Goal: Information Seeking & Learning: Check status

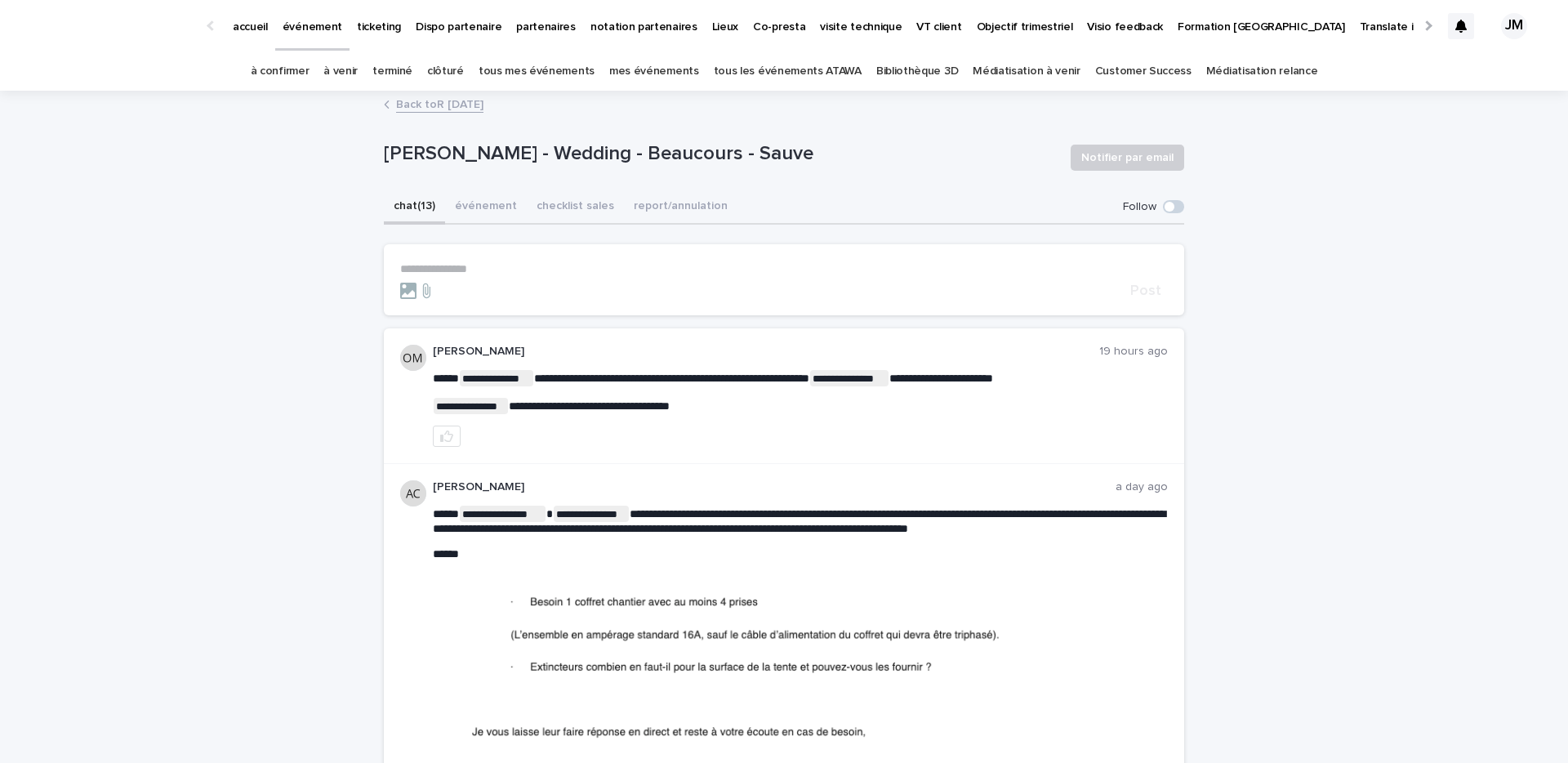
drag, startPoint x: 0, startPoint y: 0, endPoint x: 1437, endPoint y: 257, distance: 1459.8
click at [377, 24] on p "ticketing" at bounding box center [378, 17] width 44 height 34
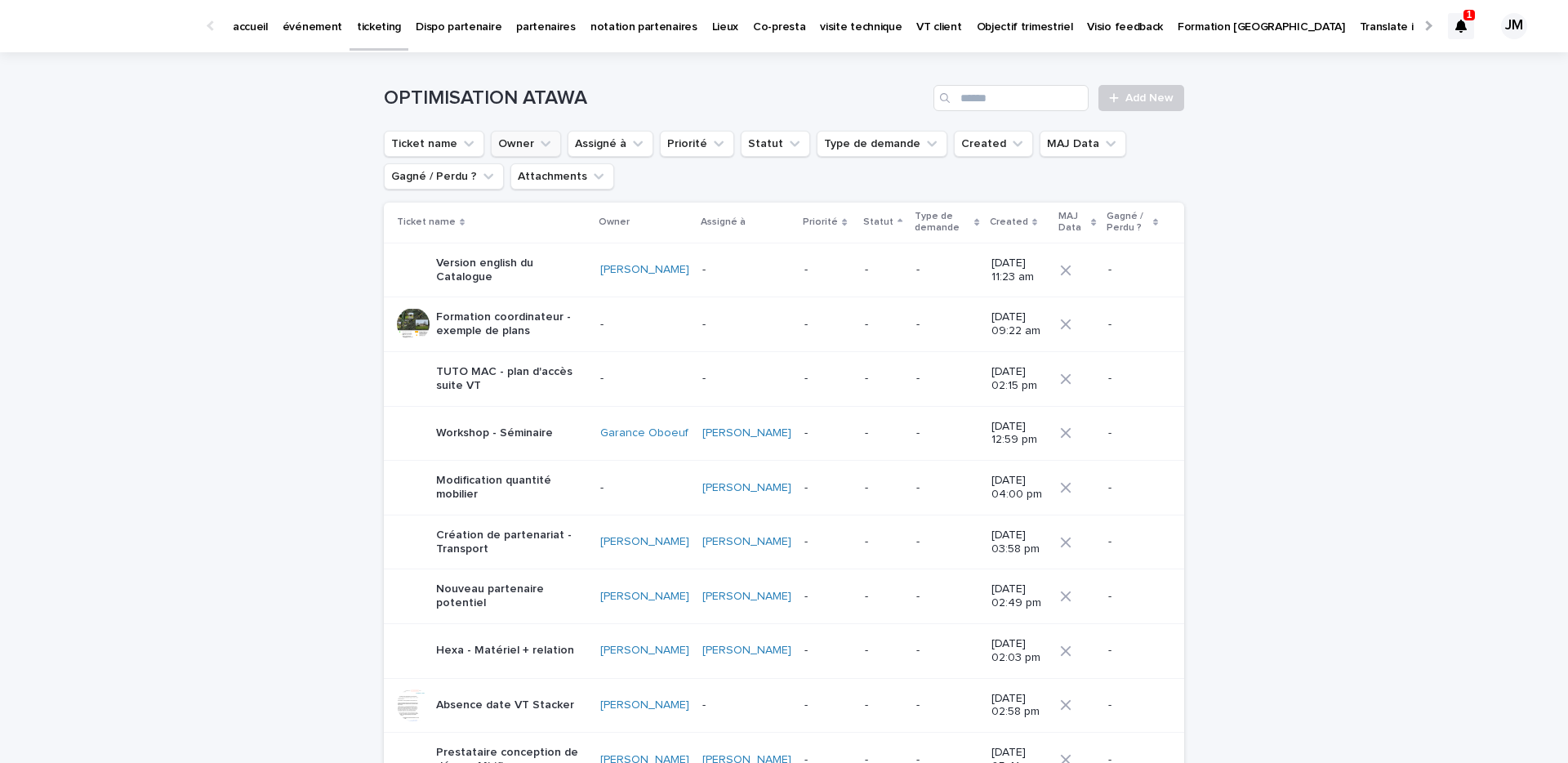
click at [541, 142] on icon "Owner" at bounding box center [546, 144] width 16 height 16
type input "******"
click at [547, 246] on p "[PERSON_NAME]" at bounding box center [590, 248] width 173 height 12
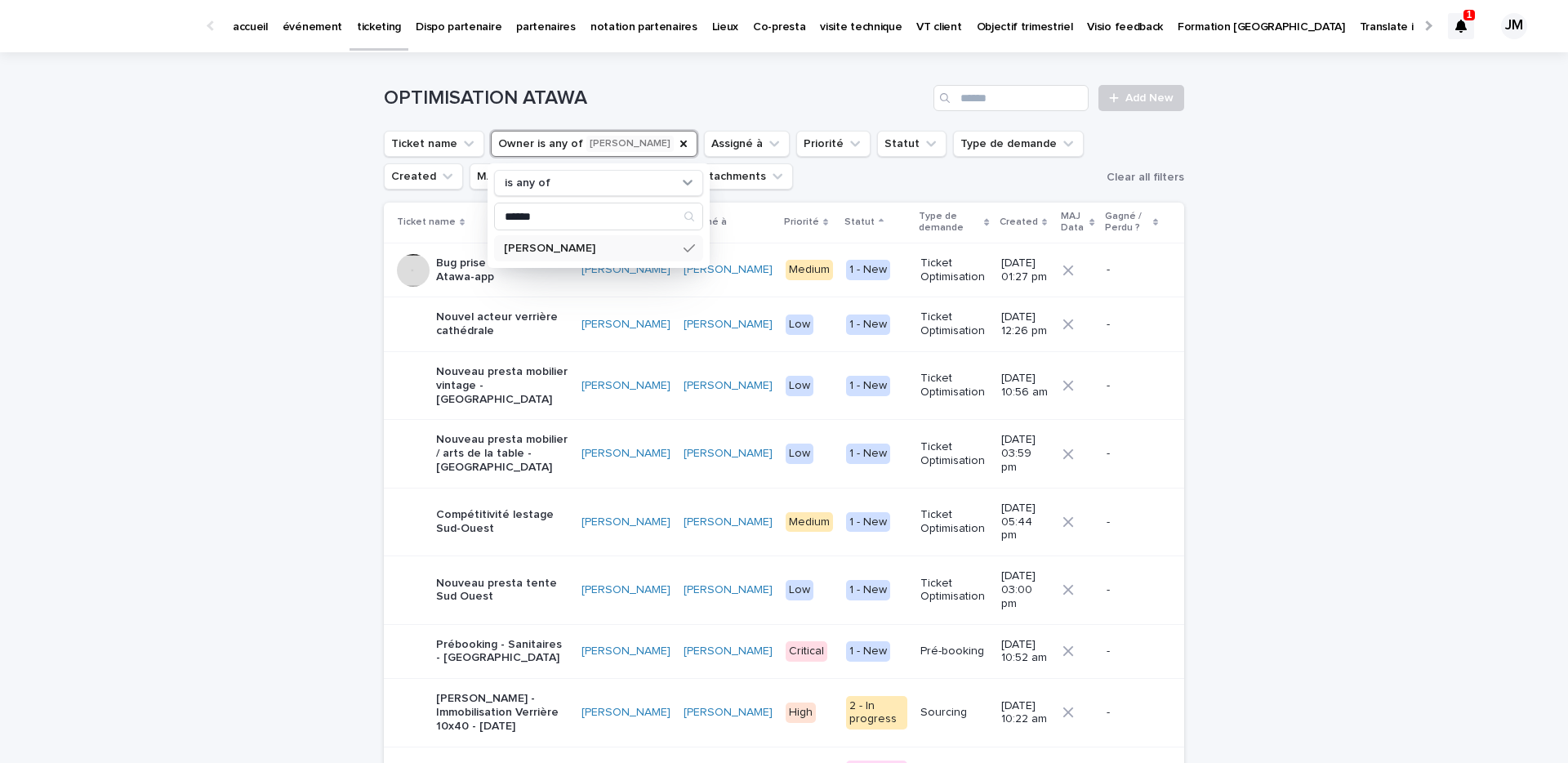
click at [468, 638] on p "Prébooking - Sanitaires - [GEOGRAPHIC_DATA]" at bounding box center [502, 652] width 132 height 28
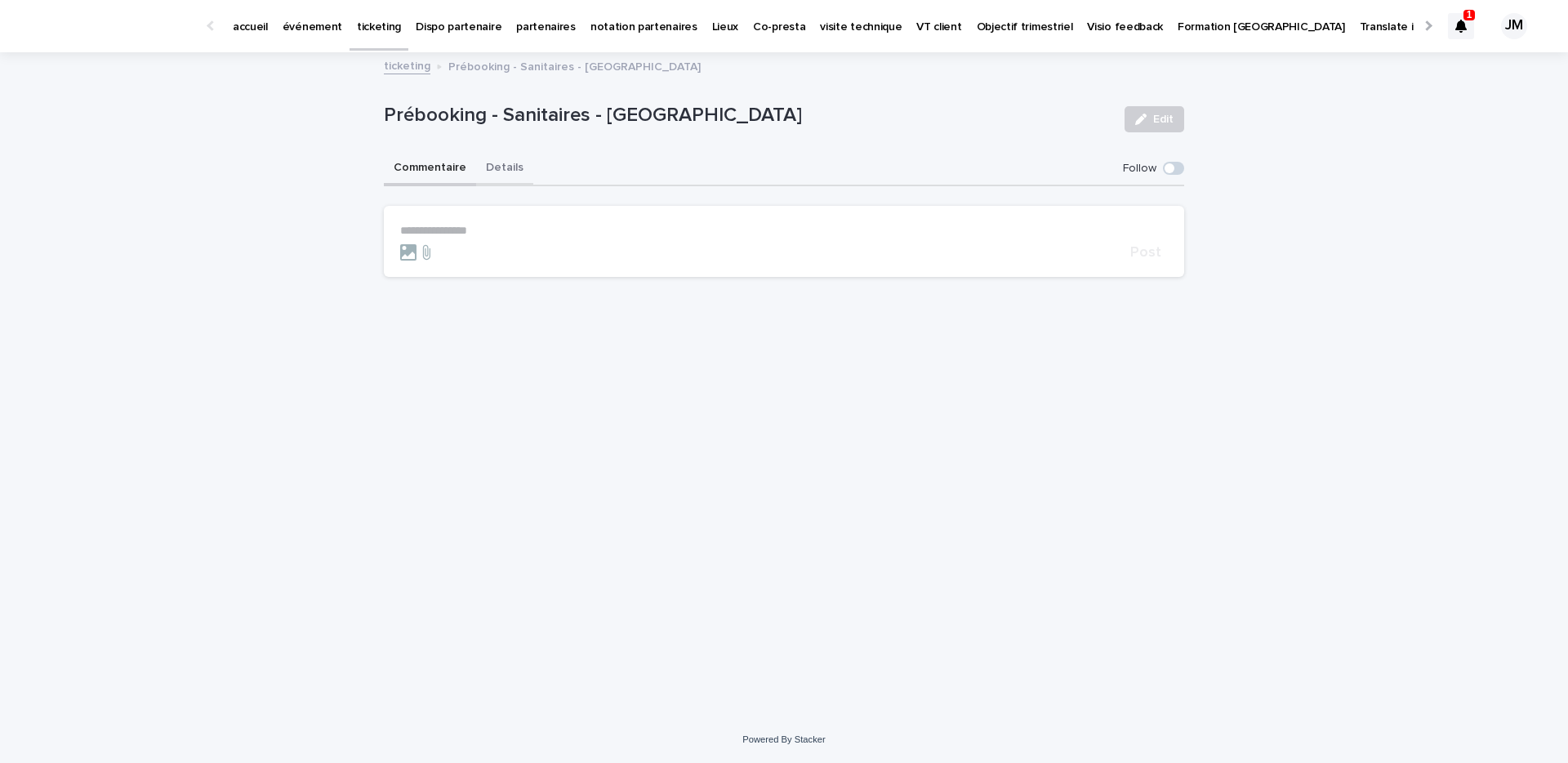
click at [499, 160] on button "Details" at bounding box center [504, 169] width 57 height 34
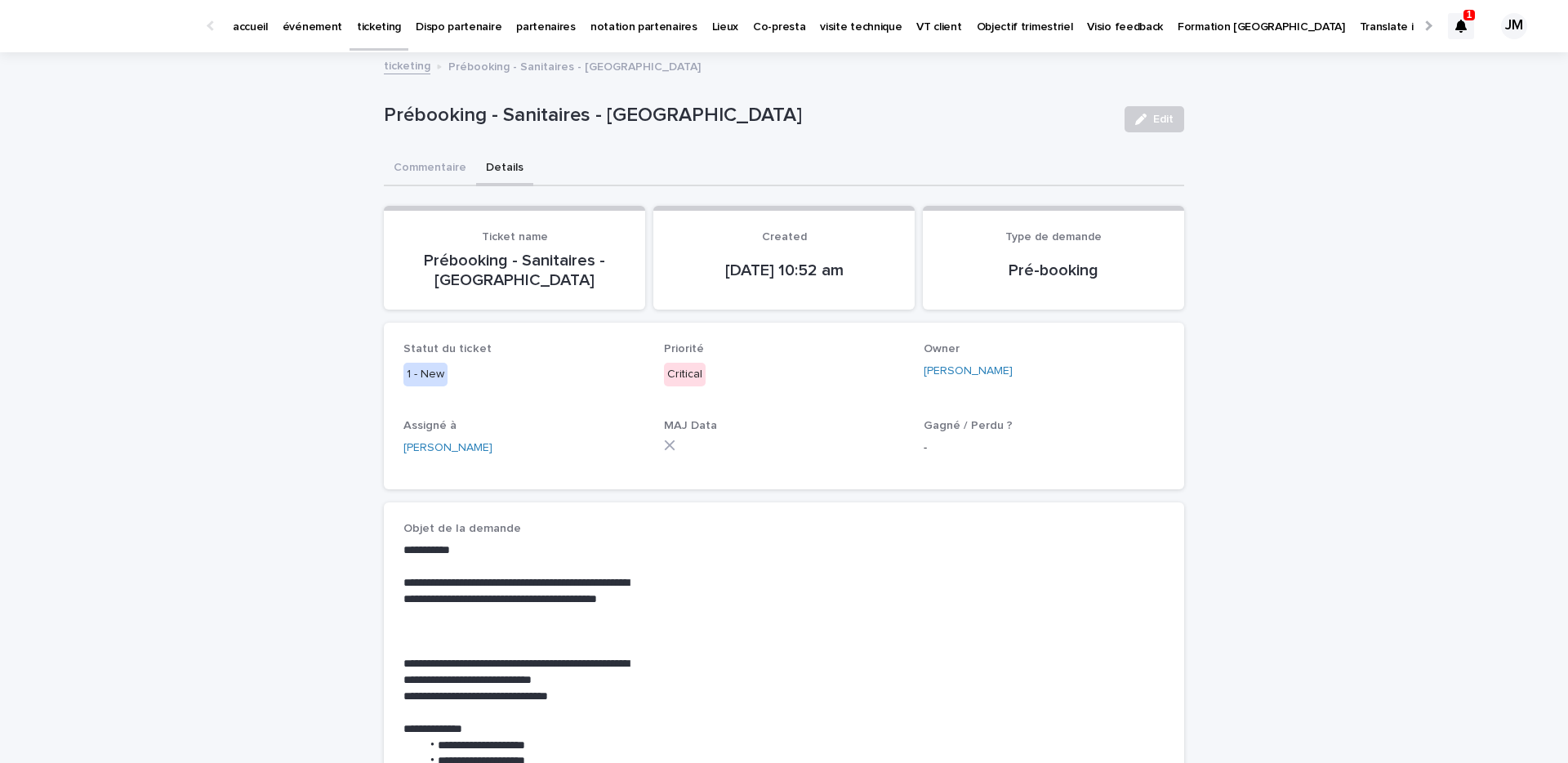
click at [1459, 13] on div at bounding box center [1460, 25] width 26 height 26
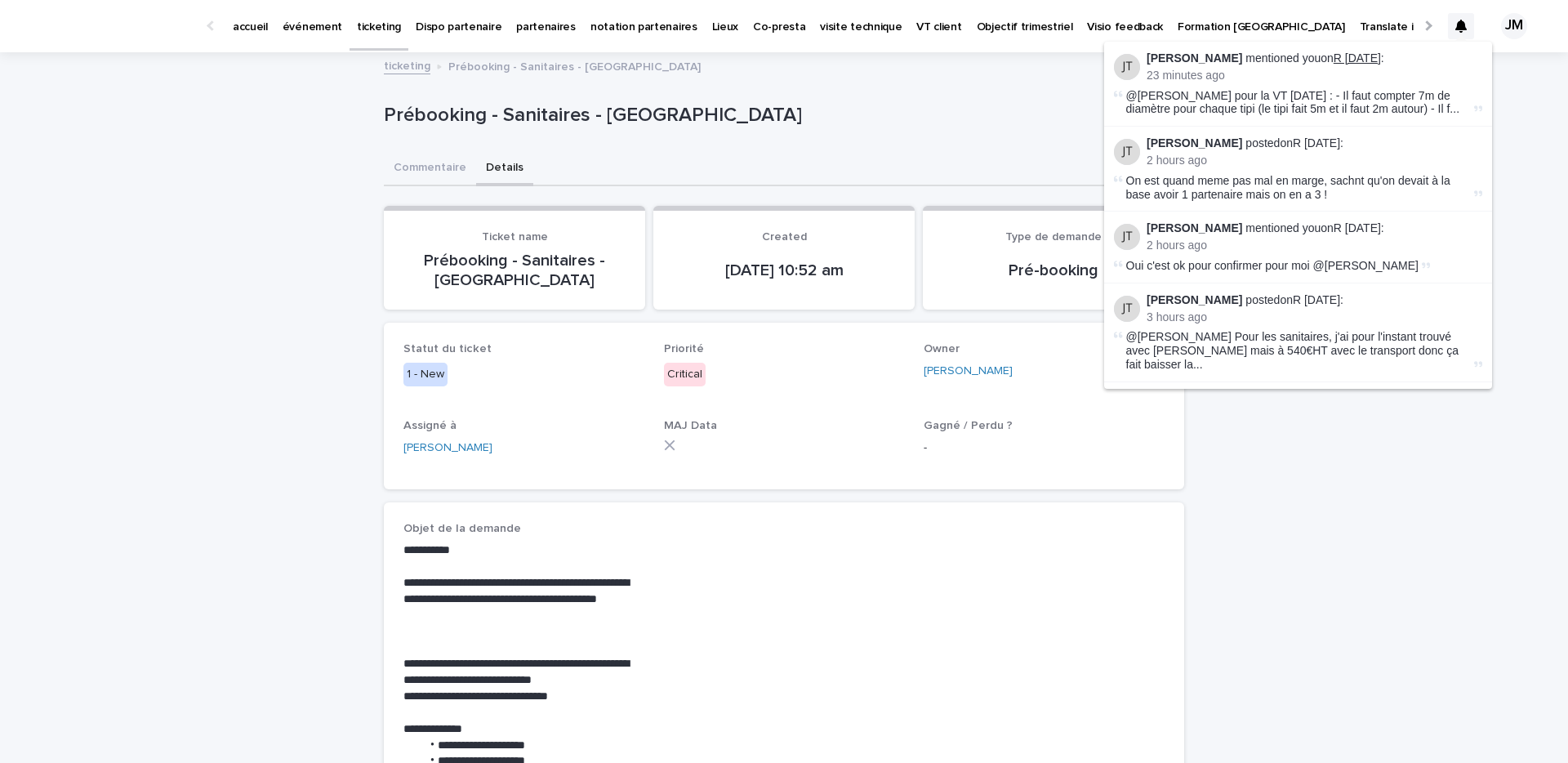
click at [1334, 58] on link "R [DATE]" at bounding box center [1357, 58] width 47 height 13
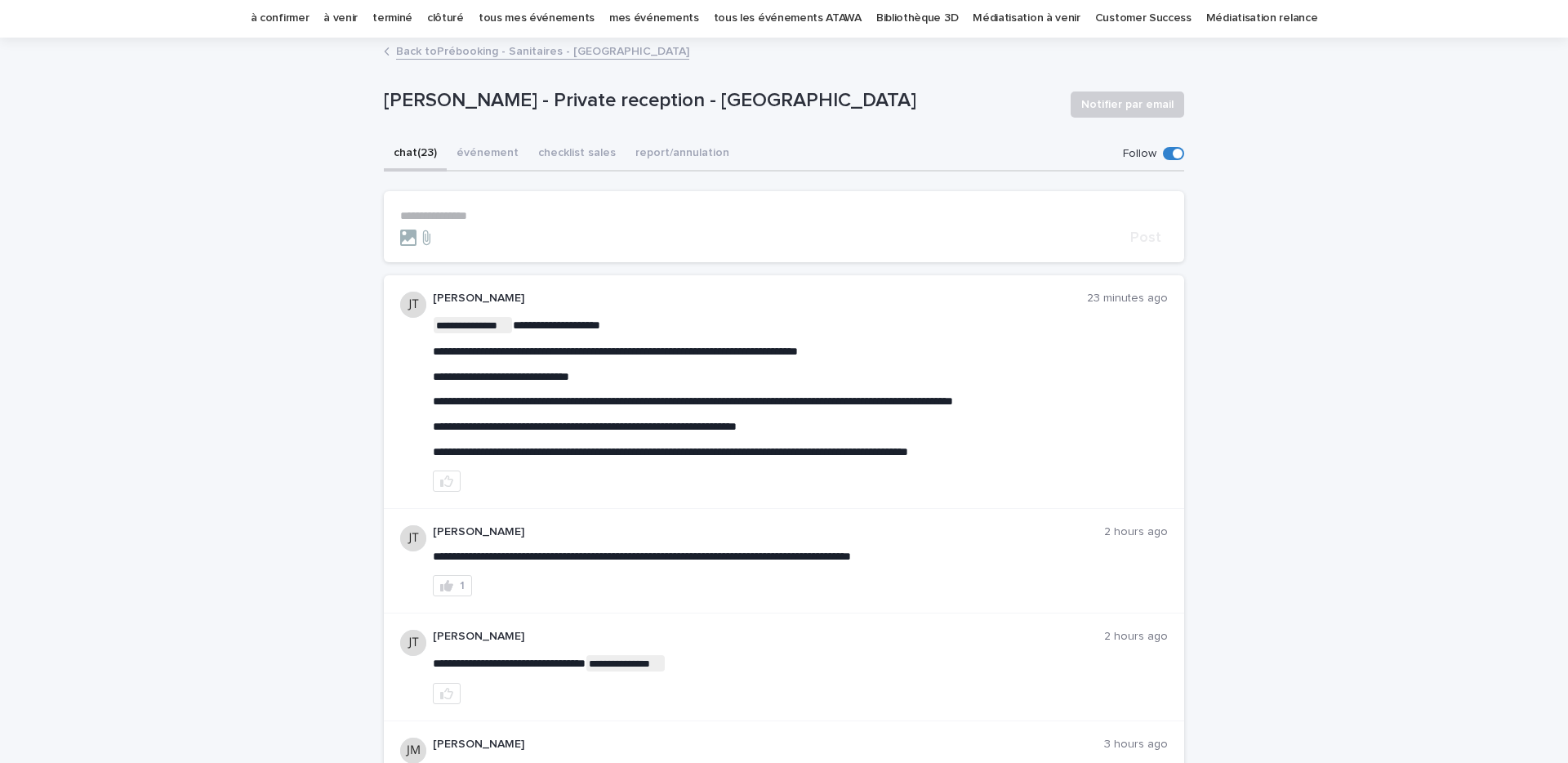
scroll to position [54, 0]
